Goal: Task Accomplishment & Management: Manage account settings

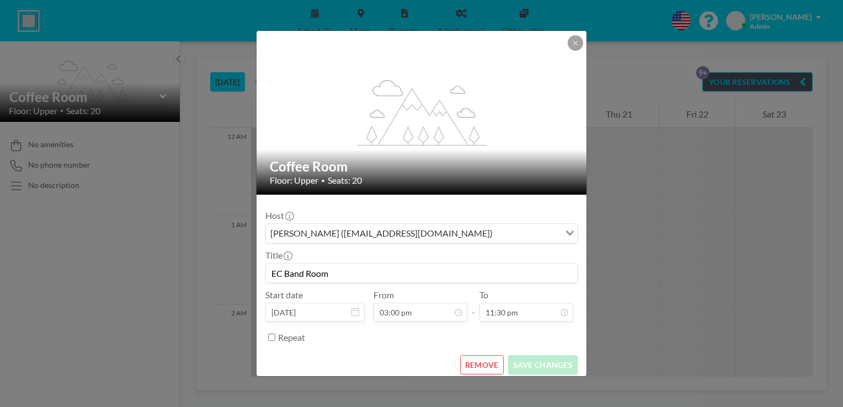
scroll to position [1214, 0]
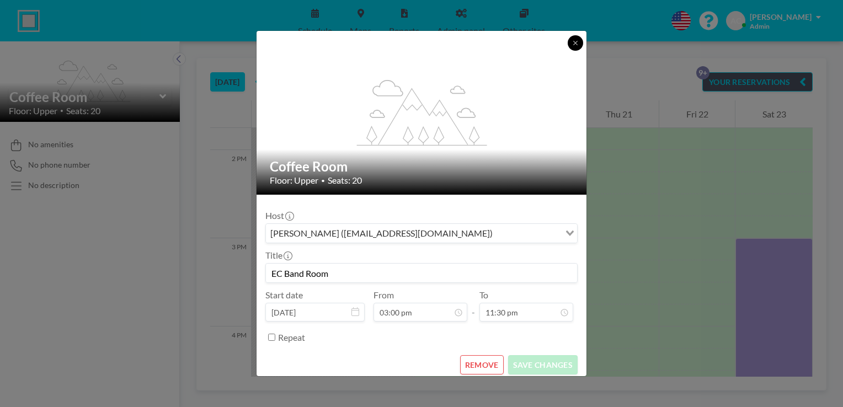
click at [574, 40] on icon at bounding box center [575, 43] width 7 height 7
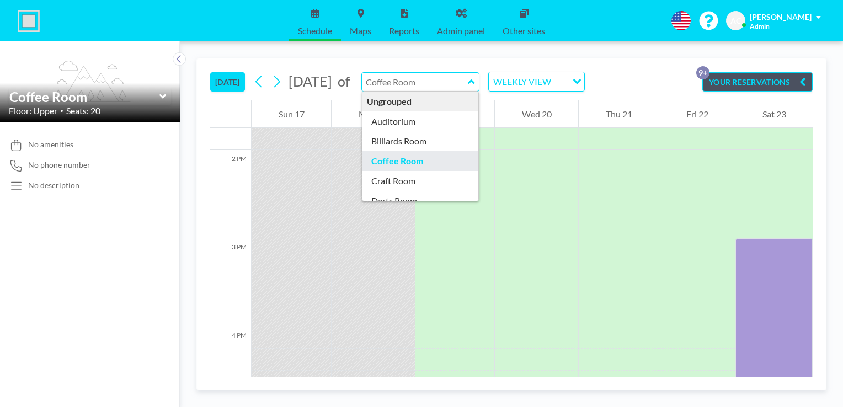
click at [468, 83] on input "text" at bounding box center [415, 82] width 106 height 18
type input "Coffee Room"
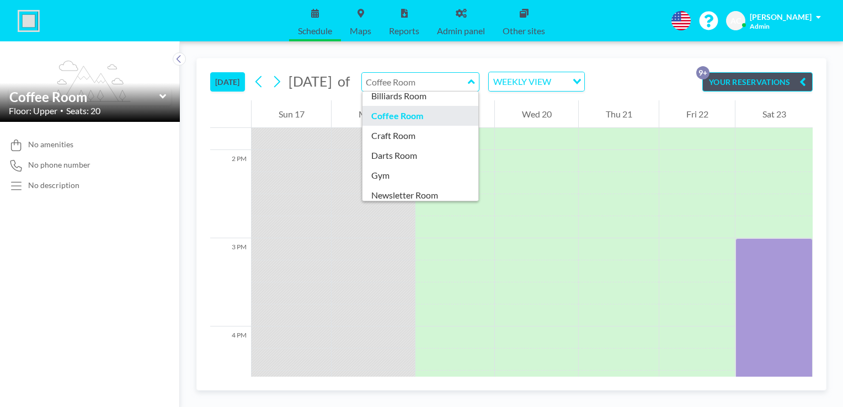
scroll to position [50, 0]
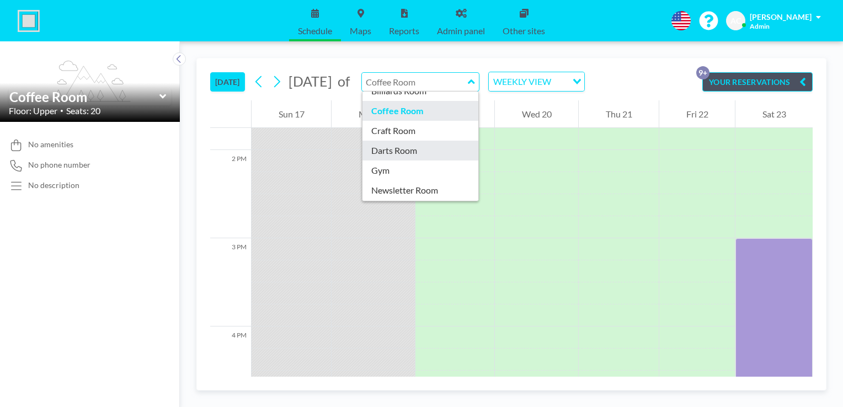
type input "Darts Room"
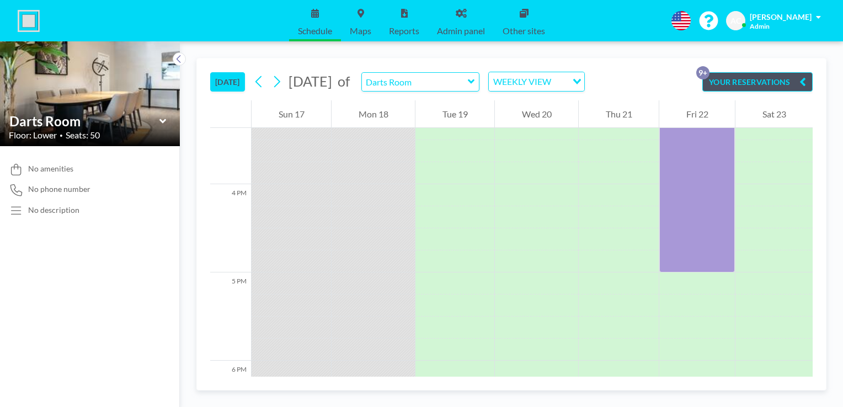
scroll to position [1765, 0]
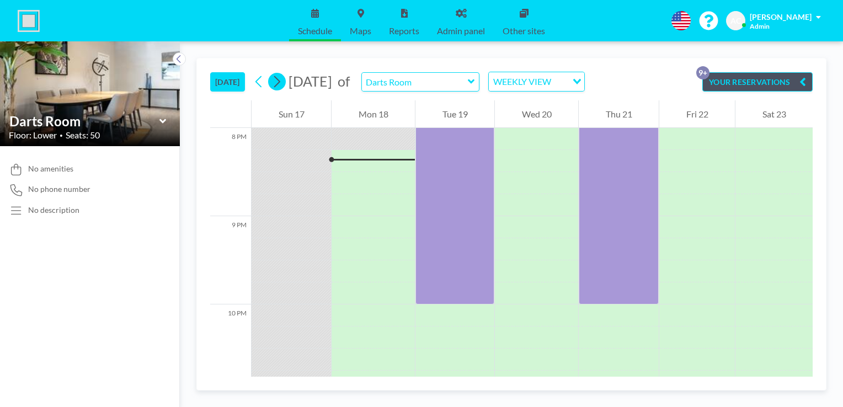
click at [279, 78] on icon at bounding box center [277, 82] width 6 height 12
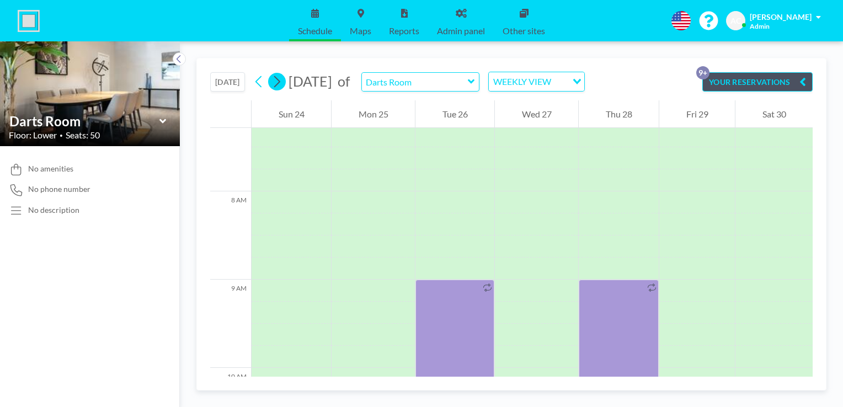
scroll to position [684, 0]
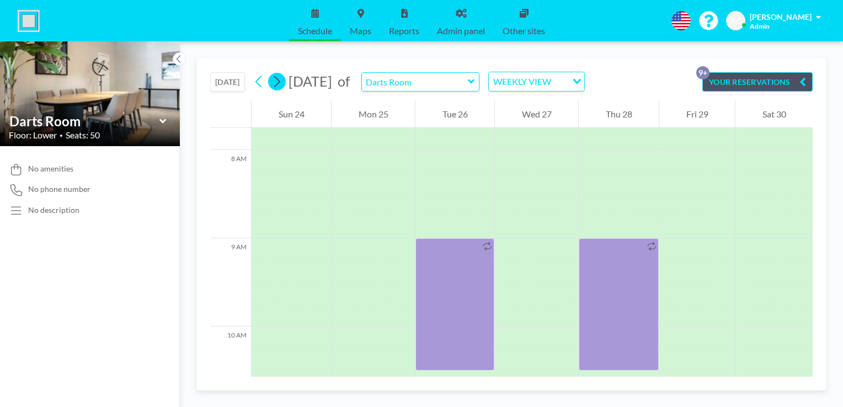
click at [279, 78] on icon at bounding box center [277, 82] width 6 height 12
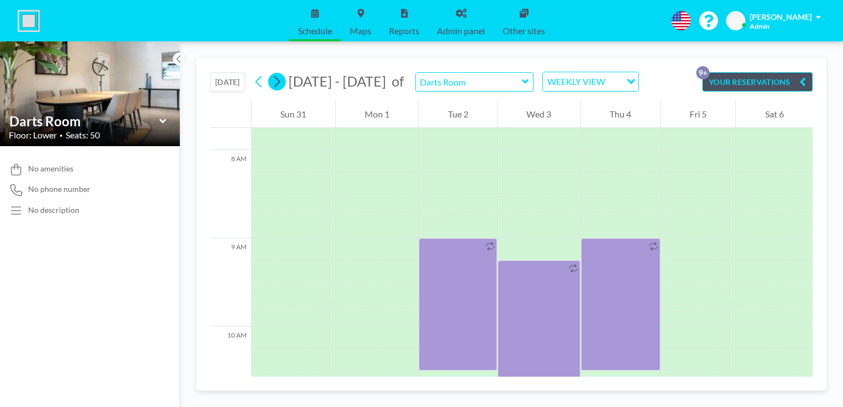
click at [279, 78] on icon at bounding box center [277, 82] width 6 height 12
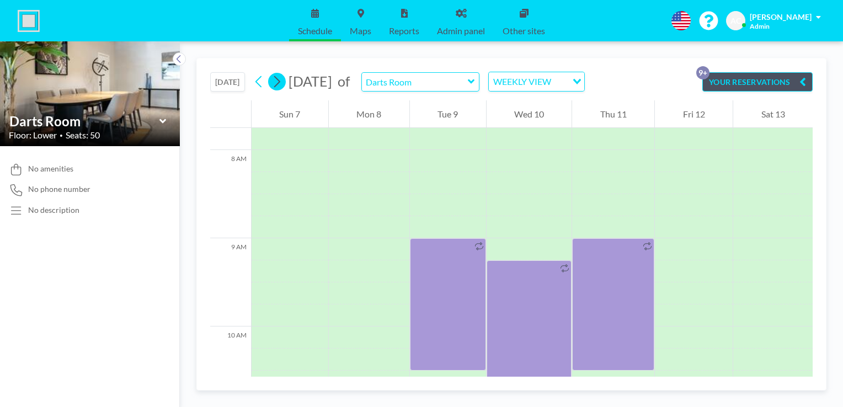
click at [279, 78] on icon at bounding box center [277, 82] width 6 height 12
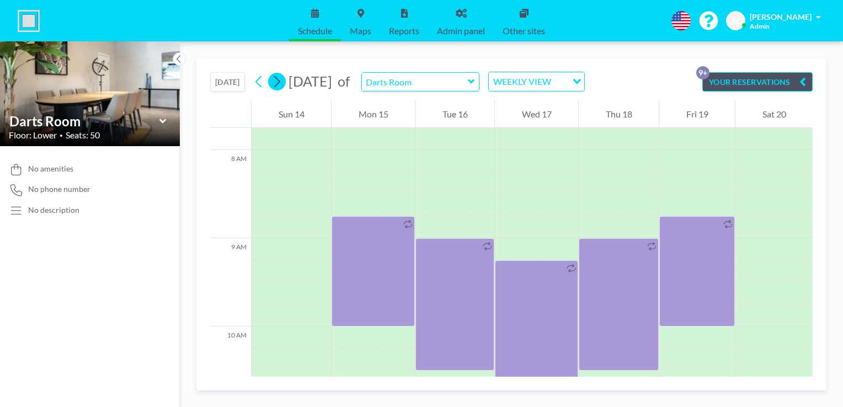
click at [279, 78] on icon at bounding box center [277, 82] width 6 height 12
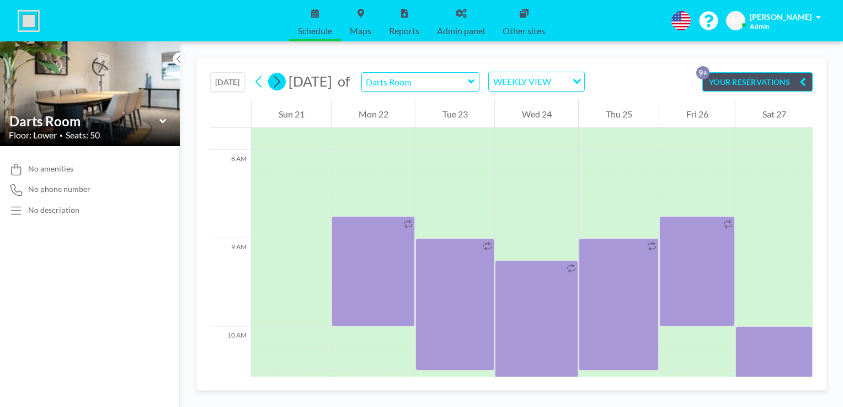
click at [279, 78] on icon at bounding box center [277, 82] width 6 height 12
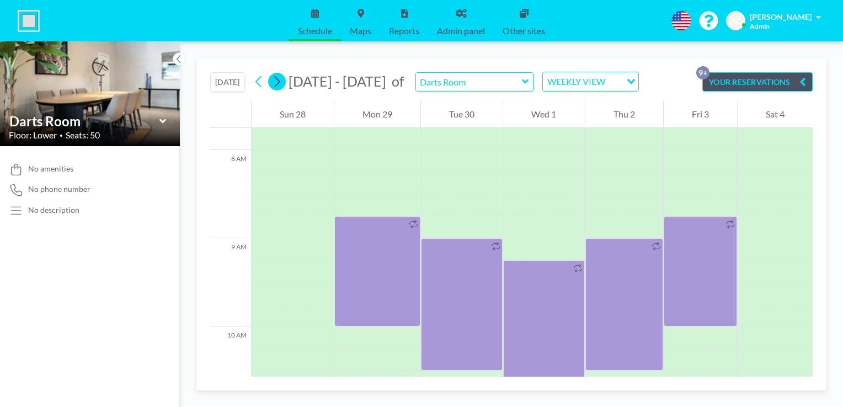
click at [279, 78] on icon at bounding box center [277, 82] width 6 height 12
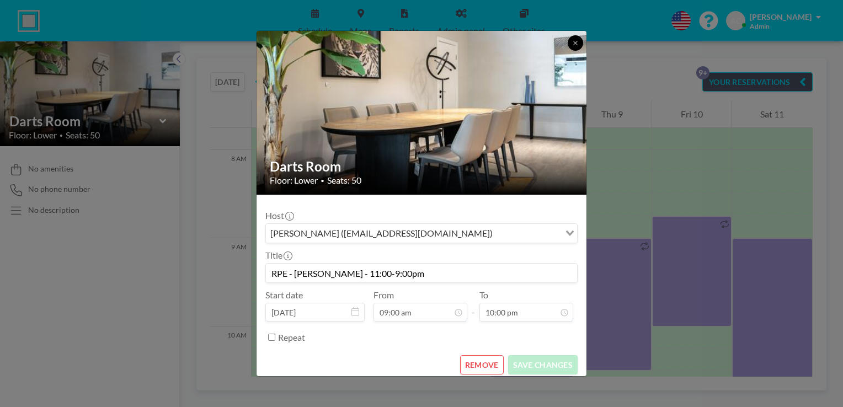
click at [575, 44] on icon at bounding box center [575, 43] width 7 height 7
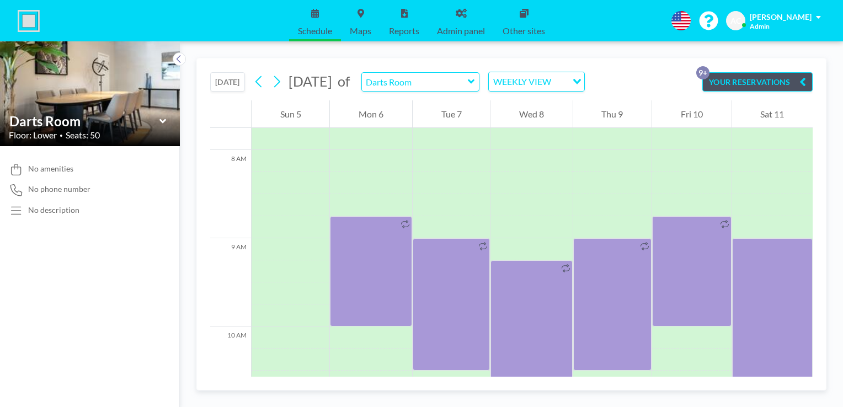
click at [726, 81] on button "YOUR RESERVATIONS 9+" at bounding box center [757, 81] width 110 height 19
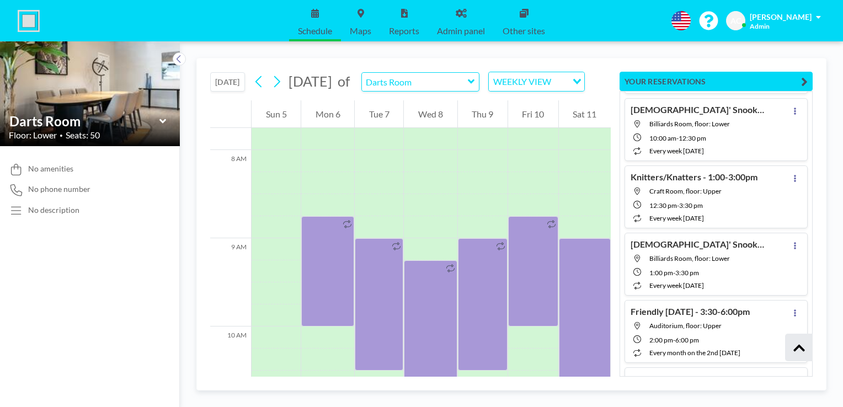
scroll to position [40650, 0]
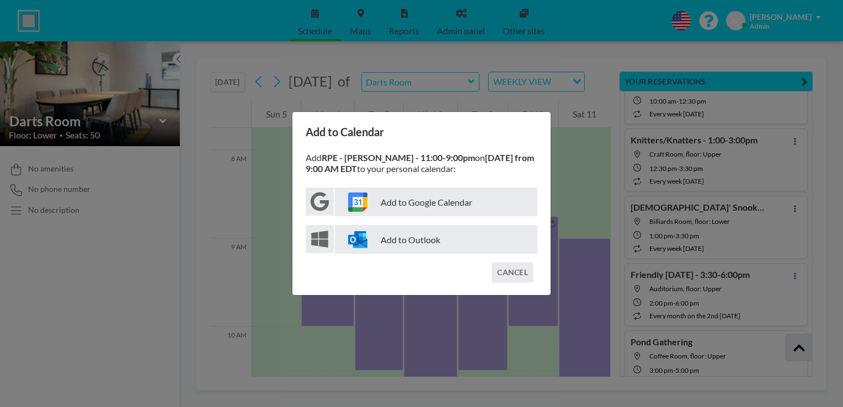
click at [468, 207] on p "Add to Google Calendar" at bounding box center [436, 202] width 202 height 29
click at [512, 269] on button "CANCEL" at bounding box center [512, 272] width 41 height 19
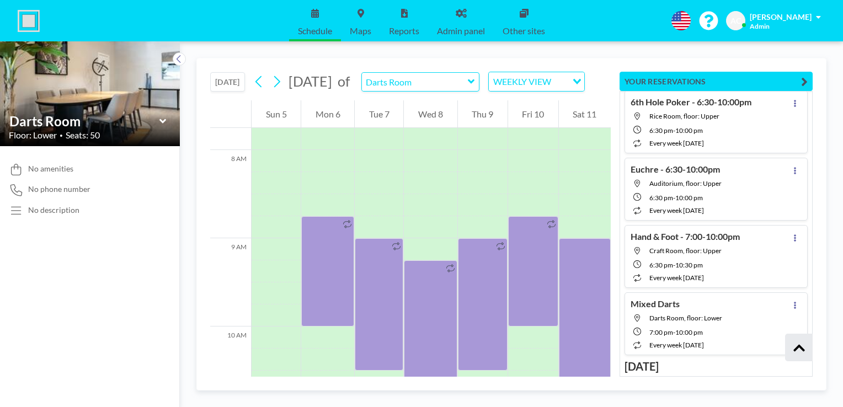
scroll to position [0, 0]
drag, startPoint x: 809, startPoint y: 370, endPoint x: 755, endPoint y: 50, distance: 324.0
click at [755, 50] on div "[DATE] [DATE] of Darts Room WEEKLY VIEW Loading... 12 AM 1 AM 2 AM 3 AM 4 AM 5 …" at bounding box center [511, 224] width 663 height 366
click at [818, 169] on div "[DATE] [DATE] of Darts Room WEEKLY VIEW Loading... 12 AM 1 AM 2 AM 3 AM 4 AM 5 …" at bounding box center [511, 224] width 630 height 333
click at [259, 90] on icon at bounding box center [259, 81] width 10 height 17
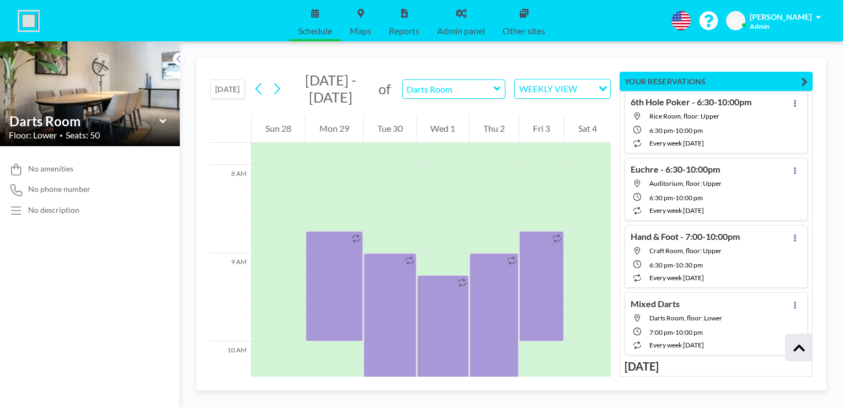
click at [496, 91] on icon at bounding box center [497, 88] width 7 height 11
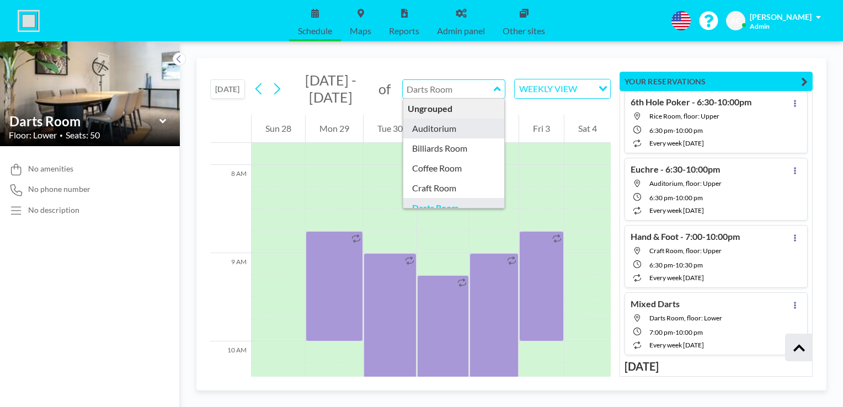
type input "Auditorium"
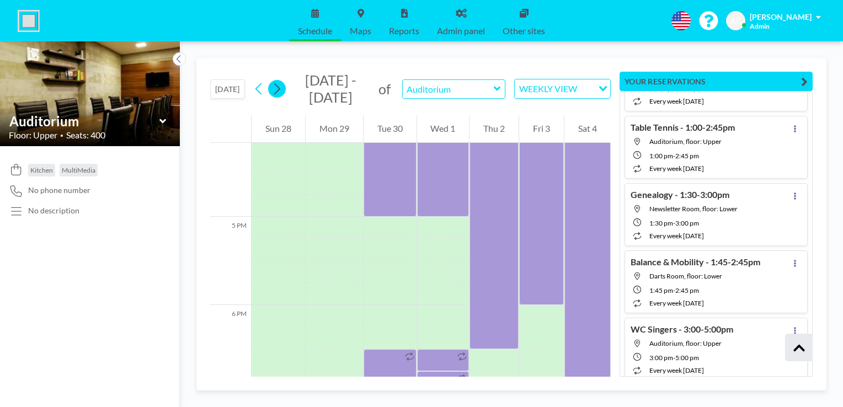
click at [277, 89] on icon at bounding box center [276, 89] width 10 height 17
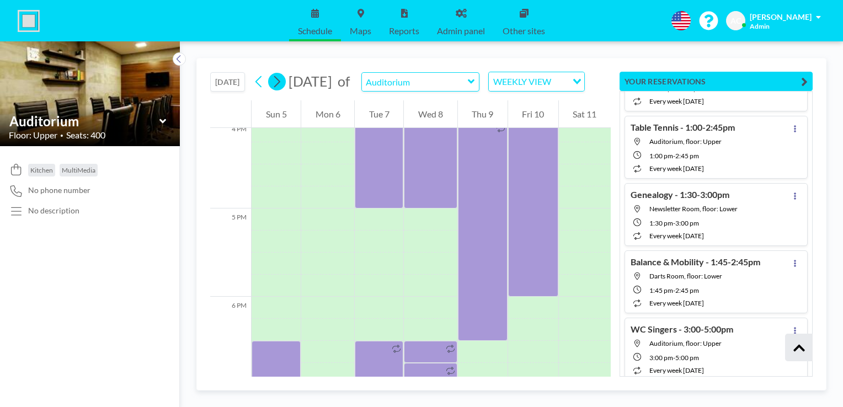
click at [277, 90] on icon at bounding box center [276, 81] width 10 height 17
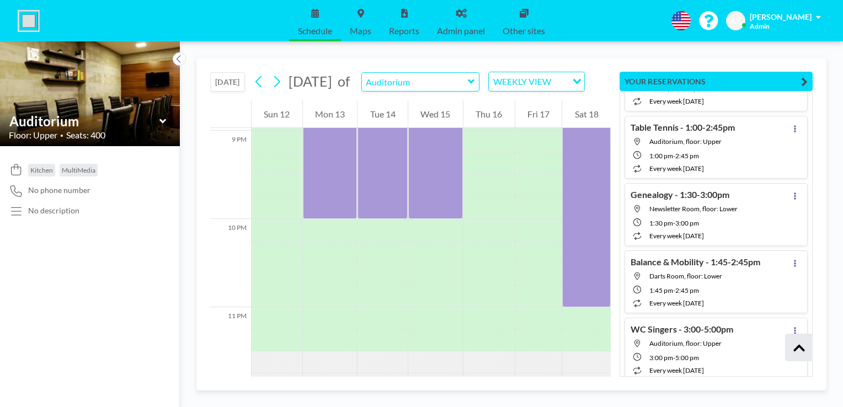
scroll to position [1858, 0]
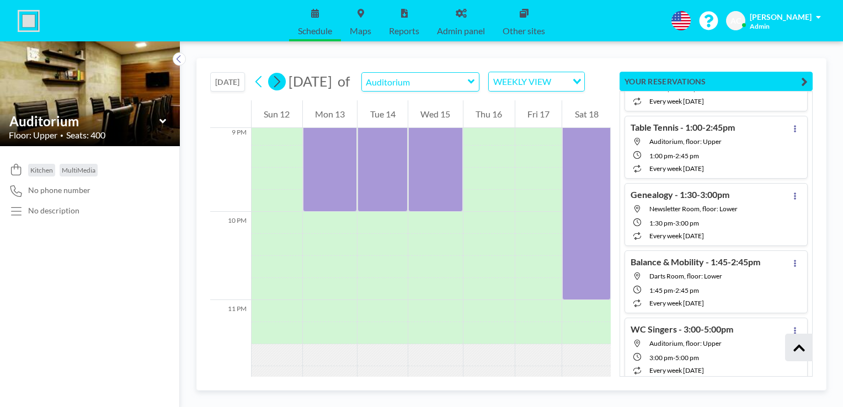
click at [280, 88] on icon at bounding box center [277, 82] width 6 height 12
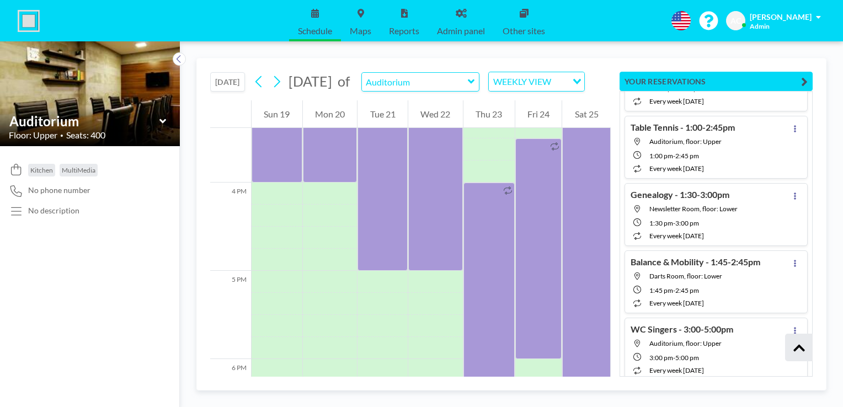
scroll to position [1582, 0]
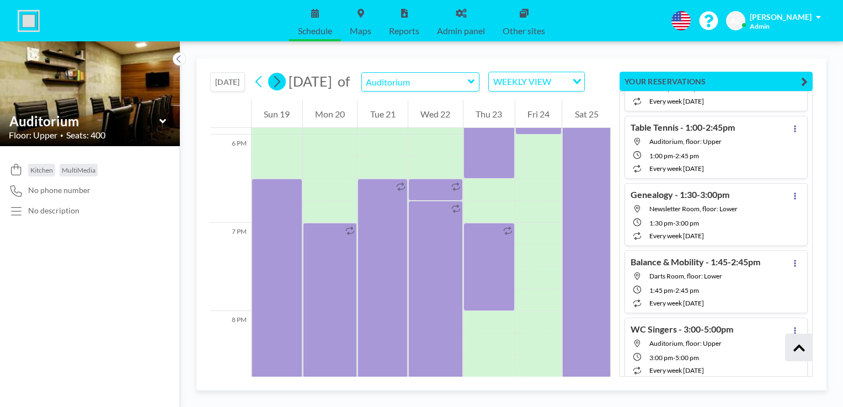
click at [280, 90] on icon at bounding box center [276, 81] width 10 height 17
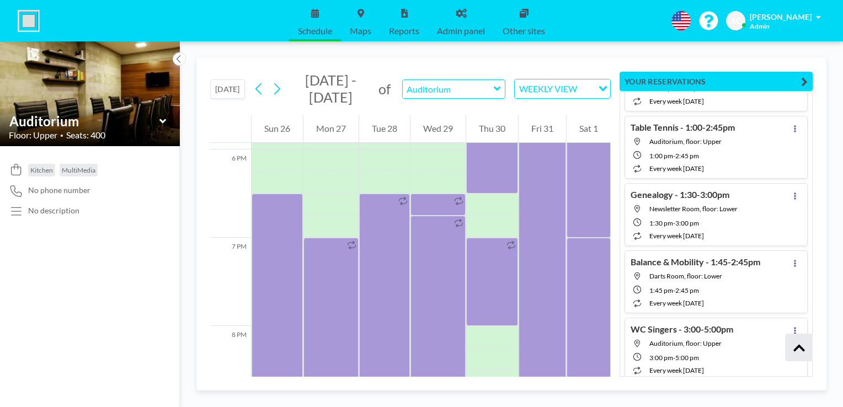
scroll to position [1807, 0]
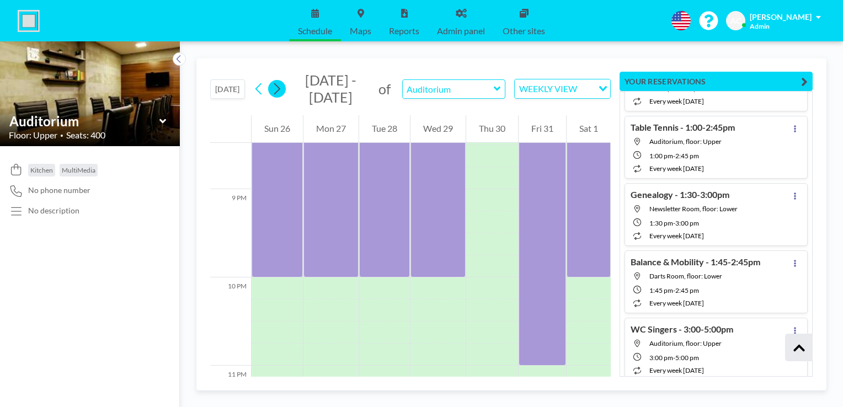
click at [278, 92] on icon at bounding box center [277, 89] width 6 height 12
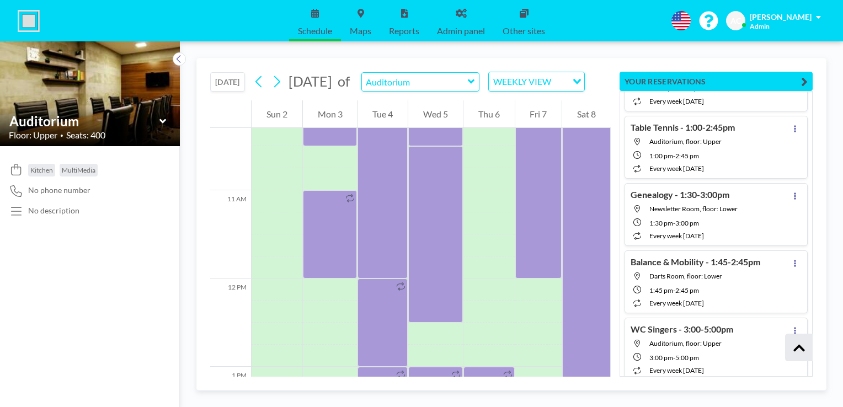
scroll to position [1358, 0]
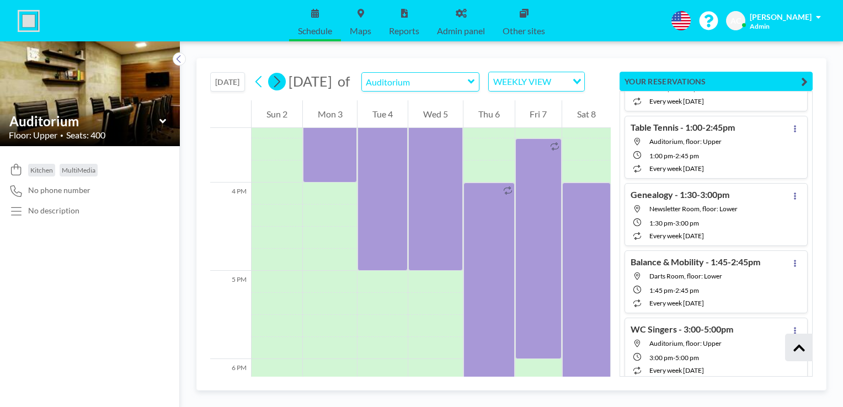
click at [281, 90] on icon at bounding box center [276, 81] width 10 height 17
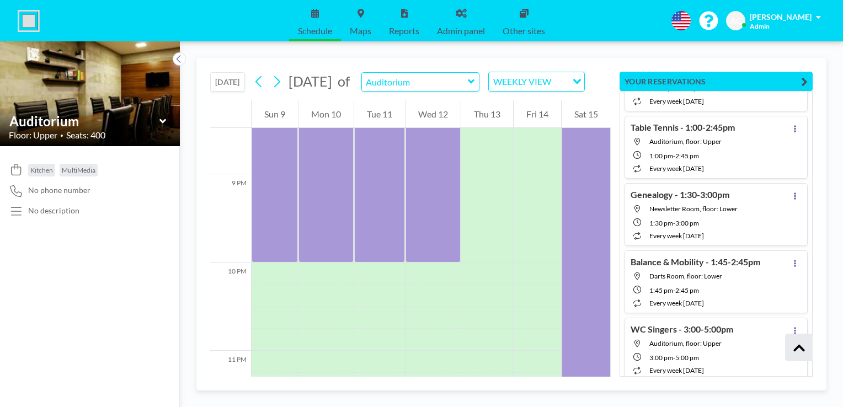
scroll to position [1889, 0]
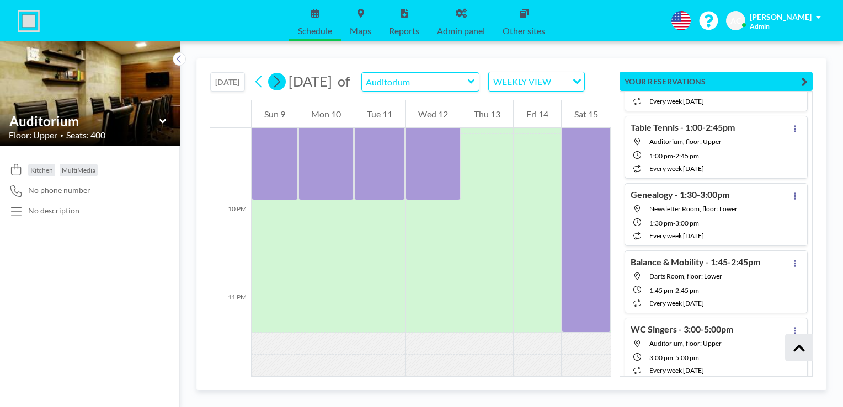
click at [279, 90] on icon at bounding box center [276, 81] width 10 height 17
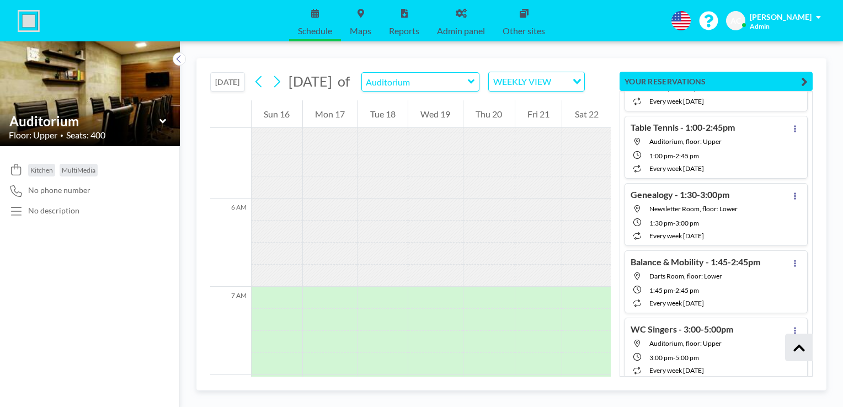
scroll to position [234, 0]
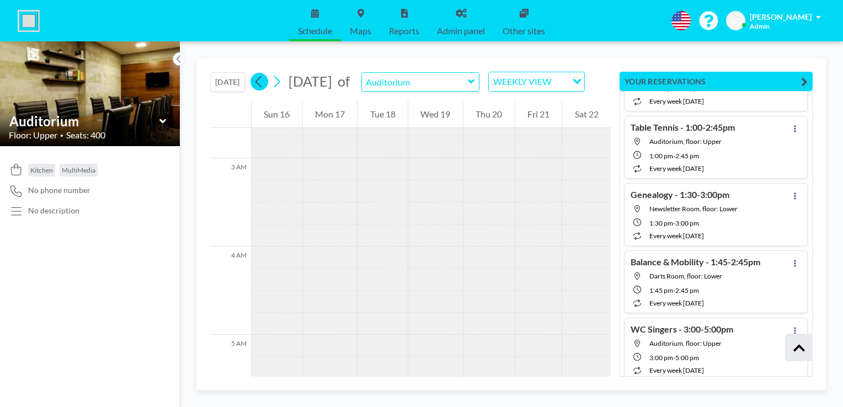
click at [256, 90] on icon at bounding box center [259, 81] width 10 height 17
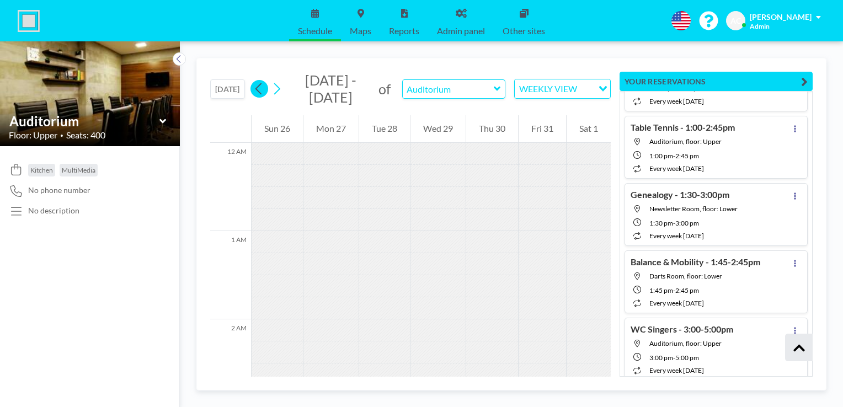
click at [256, 93] on icon at bounding box center [259, 89] width 10 height 17
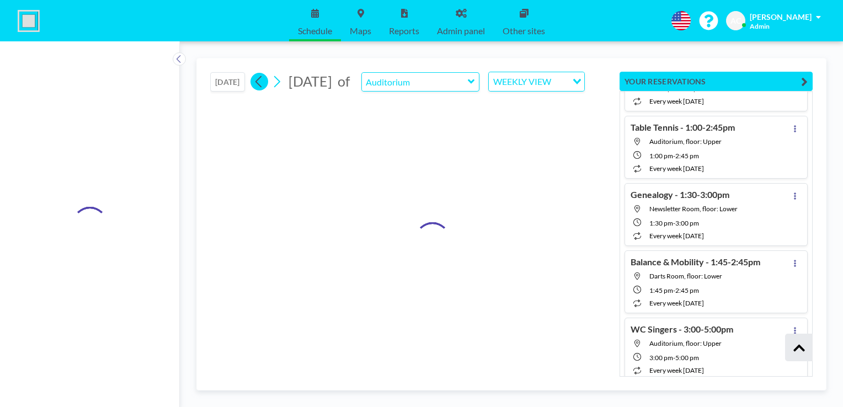
click at [256, 90] on icon at bounding box center [259, 81] width 10 height 17
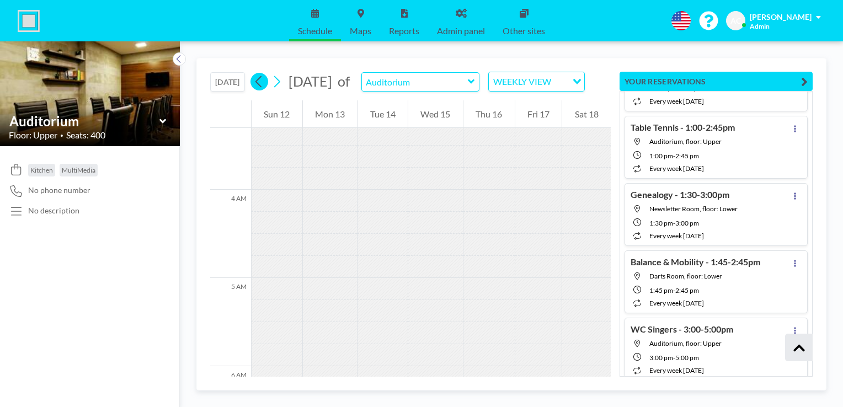
scroll to position [621, 0]
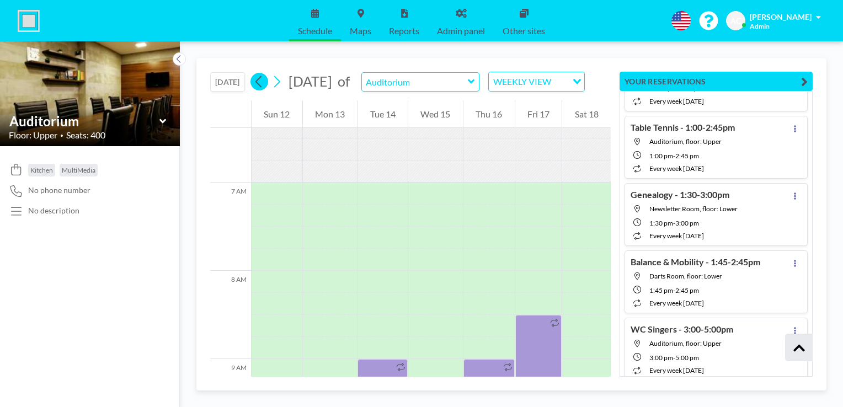
click at [256, 90] on icon at bounding box center [259, 81] width 10 height 17
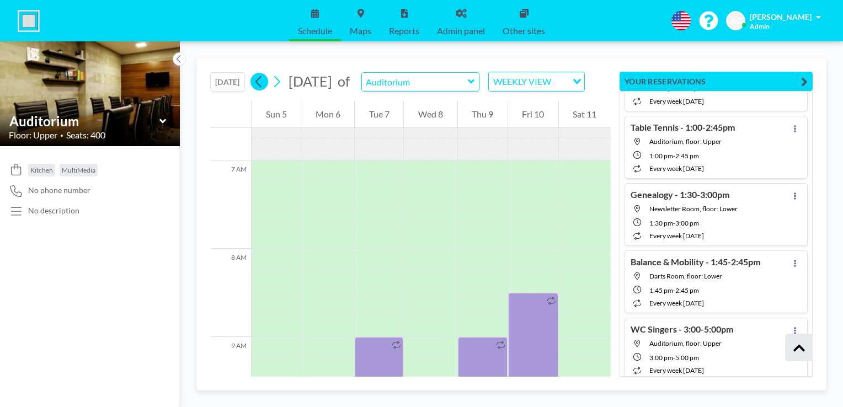
scroll to position [684, 0]
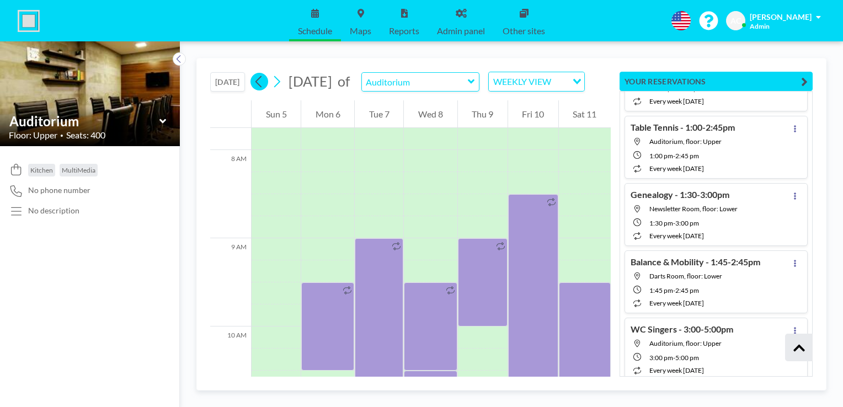
click at [256, 90] on icon at bounding box center [259, 81] width 10 height 17
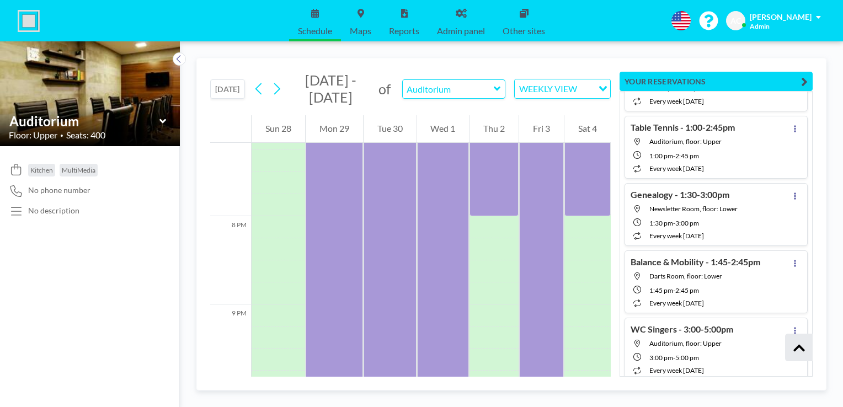
scroll to position [1699, 0]
click at [261, 94] on icon at bounding box center [258, 89] width 6 height 12
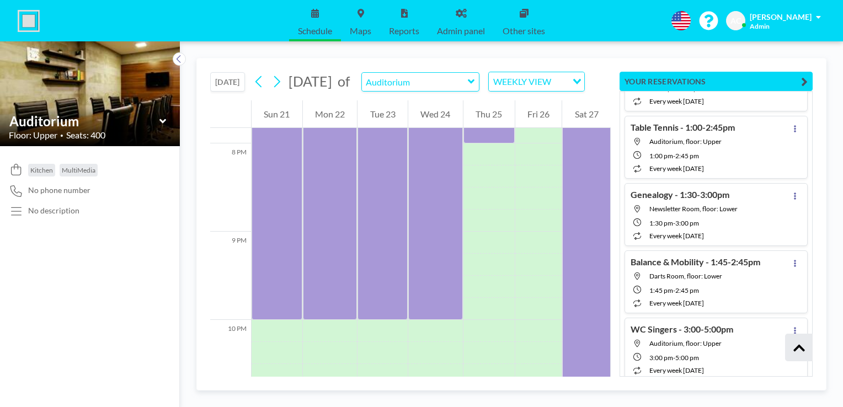
scroll to position [1755, 0]
